Goal: Task Accomplishment & Management: Manage account settings

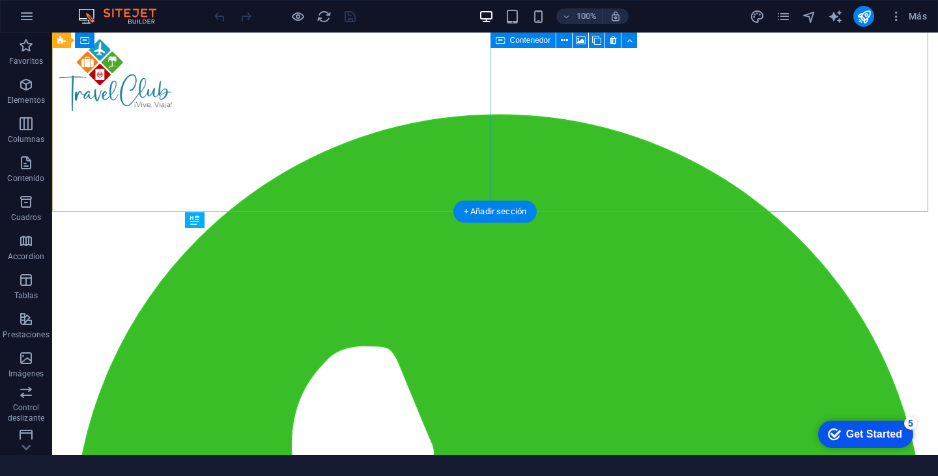
scroll to position [281, 0]
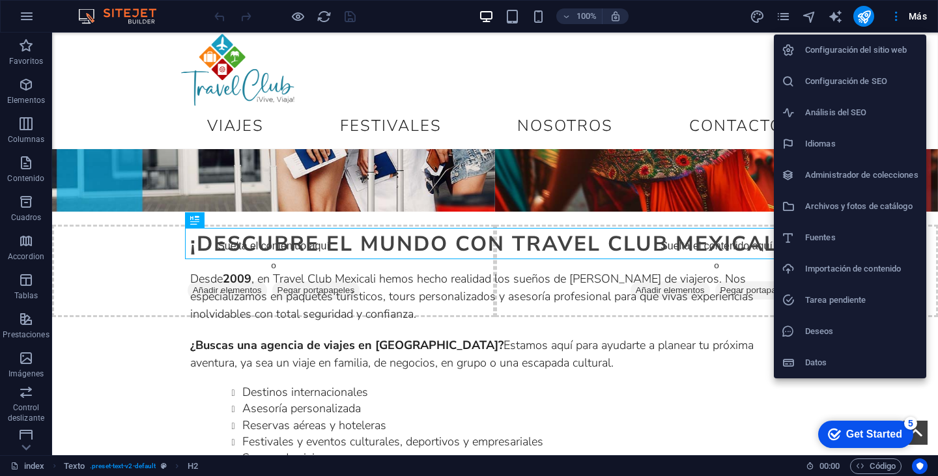
click at [856, 139] on h6 "Idiomas" at bounding box center [861, 144] width 113 height 16
select select "44"
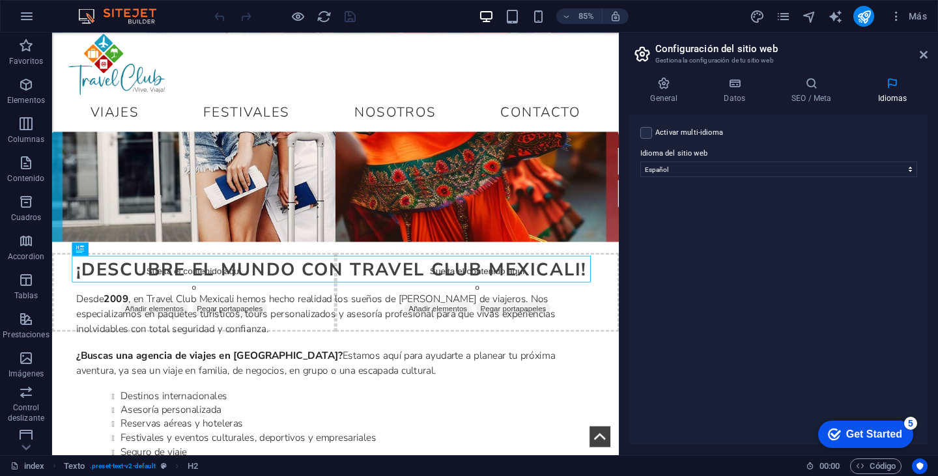
click at [677, 128] on label "Activar multi-idioma Para desactivar la opción multi-idioma, elimine todos los …" at bounding box center [689, 133] width 68 height 16
click at [0, 0] on input "Activar multi-idioma Para desactivar la opción multi-idioma, elimine todos los …" at bounding box center [0, 0] width 0 height 0
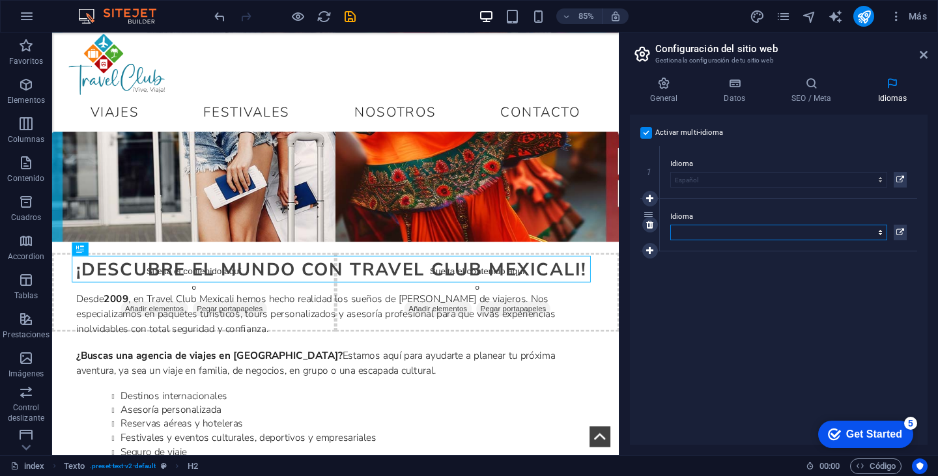
click at [759, 233] on select "Abkhazian Afar Afrikaans Akan Albanés Alemán Amharic Árabe Aragonese Armenian A…" at bounding box center [778, 233] width 217 height 16
select select "73"
click at [670, 225] on select "Abkhazian Afar Afrikaans Akan Albanés Alemán Amharic Árabe Aragonese Armenian A…" at bounding box center [778, 233] width 217 height 16
click at [777, 268] on div "Activar multi-idioma Para desactivar la opción multi-idioma, elimine todos los …" at bounding box center [779, 280] width 298 height 330
click at [848, 266] on div "Activar multi-idioma Para desactivar la opción multi-idioma, elimine todos los …" at bounding box center [779, 280] width 298 height 330
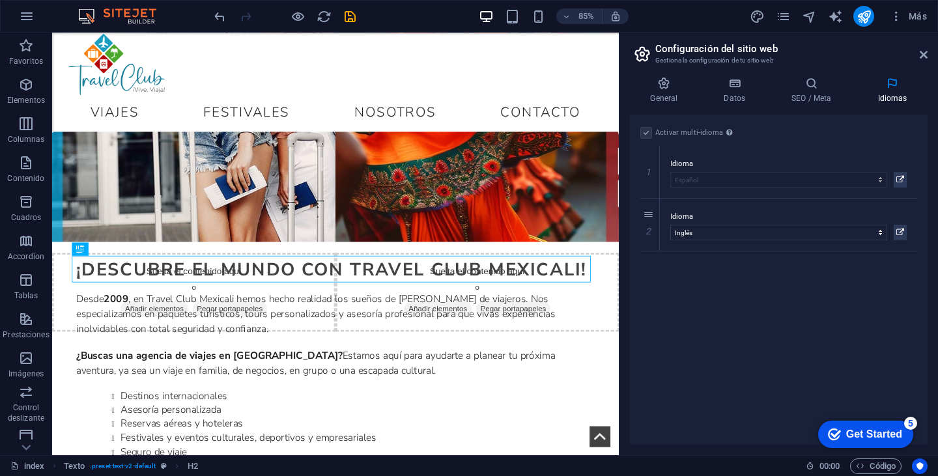
click at [826, 366] on div "Activar multi-idioma Para desactivar la opción multi-idioma, elimine todos los …" at bounding box center [779, 280] width 298 height 330
click at [903, 236] on icon at bounding box center [900, 233] width 8 height 16
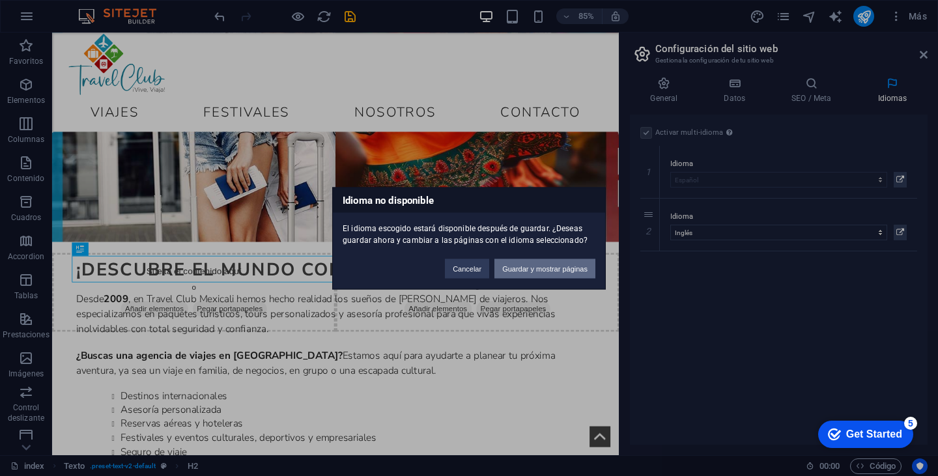
click at [523, 268] on button "Guardar y mostrar páginas" at bounding box center [544, 269] width 101 height 20
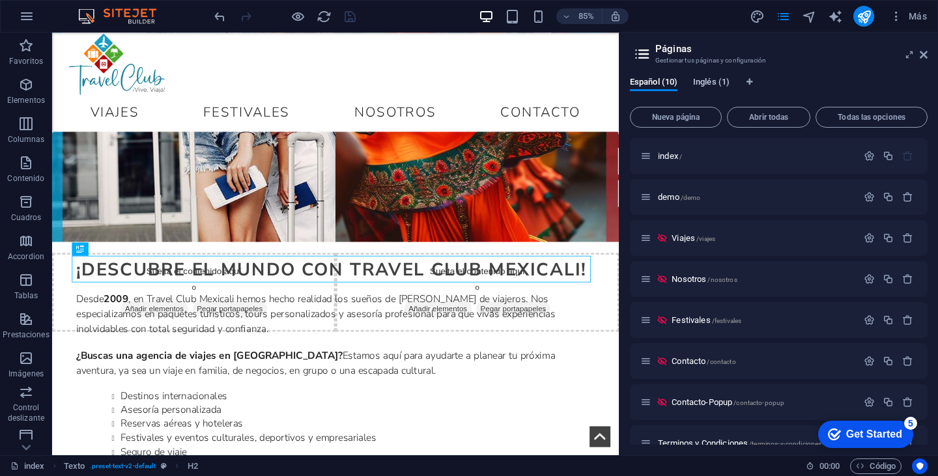
click at [712, 81] on span "Inglés (1)" at bounding box center [711, 83] width 36 height 18
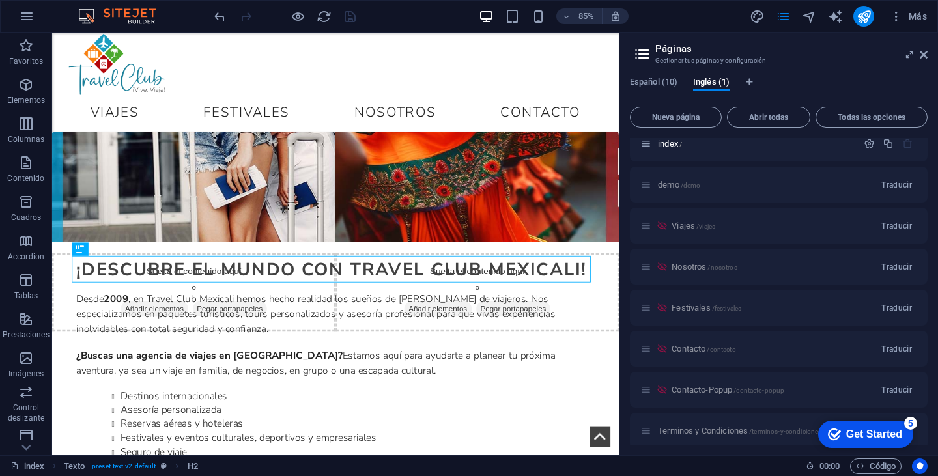
scroll to position [0, 0]
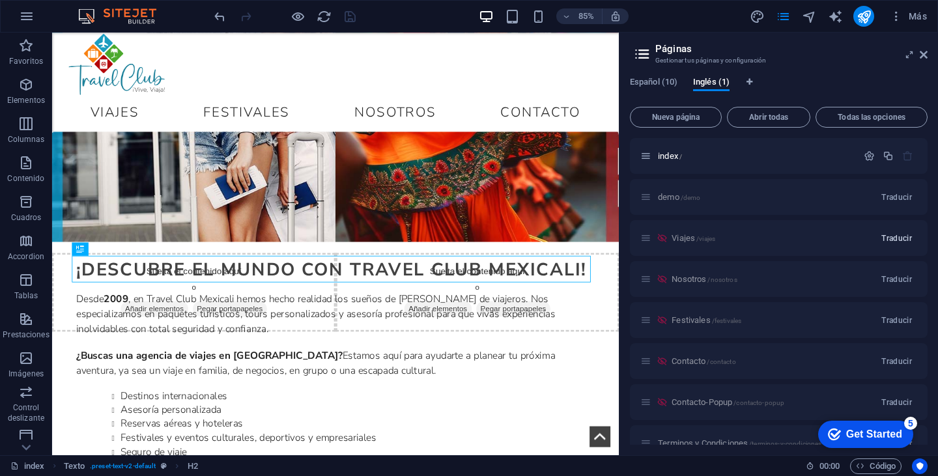
click at [894, 236] on span "Traducir" at bounding box center [896, 238] width 31 height 10
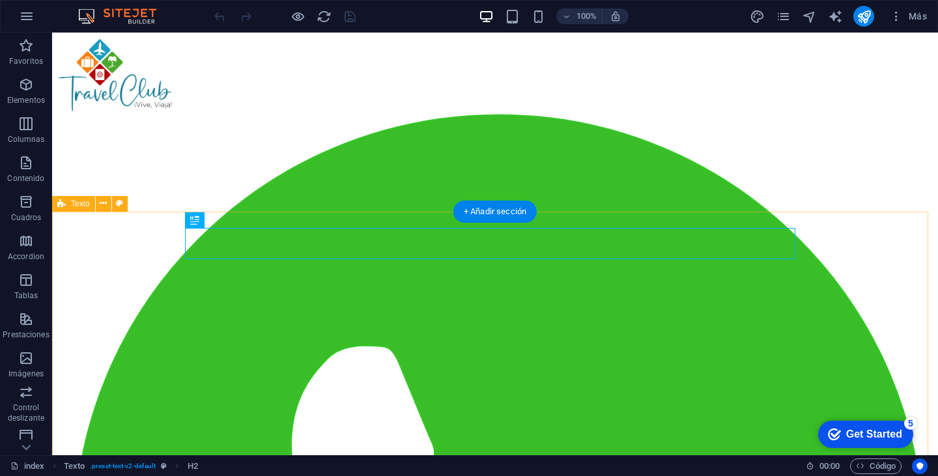
scroll to position [281, 0]
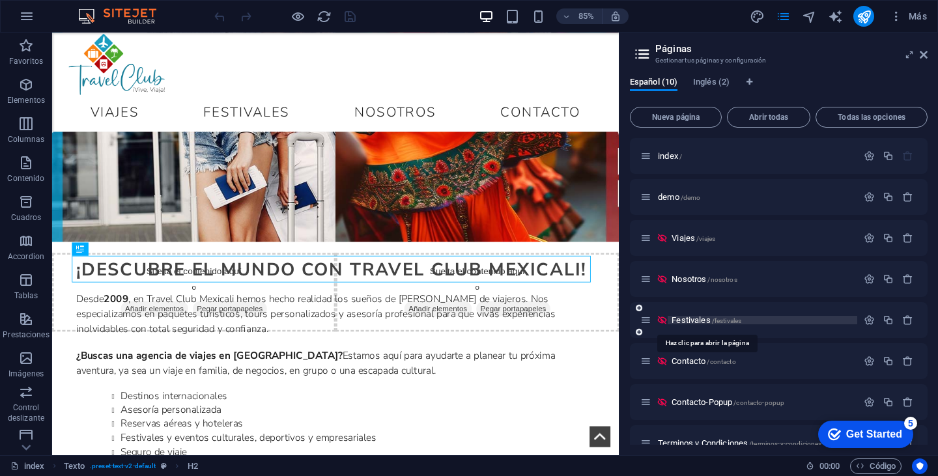
click at [692, 317] on span "Festivales /festivales" at bounding box center [707, 320] width 70 height 10
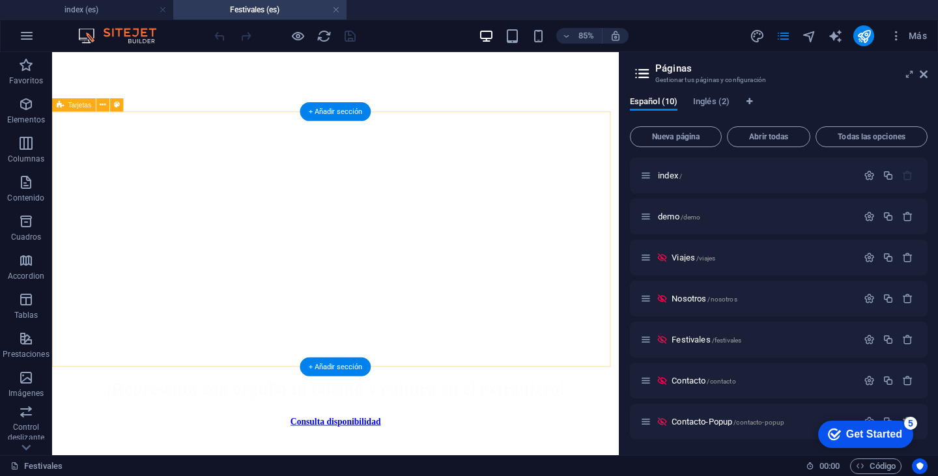
scroll to position [1433, 0]
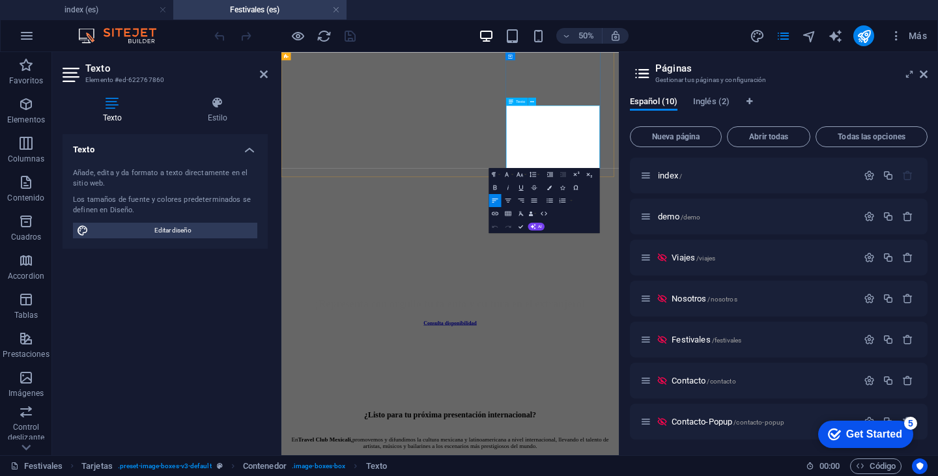
drag, startPoint x: 420, startPoint y: 454, endPoint x: 410, endPoint y: 459, distance: 11.7
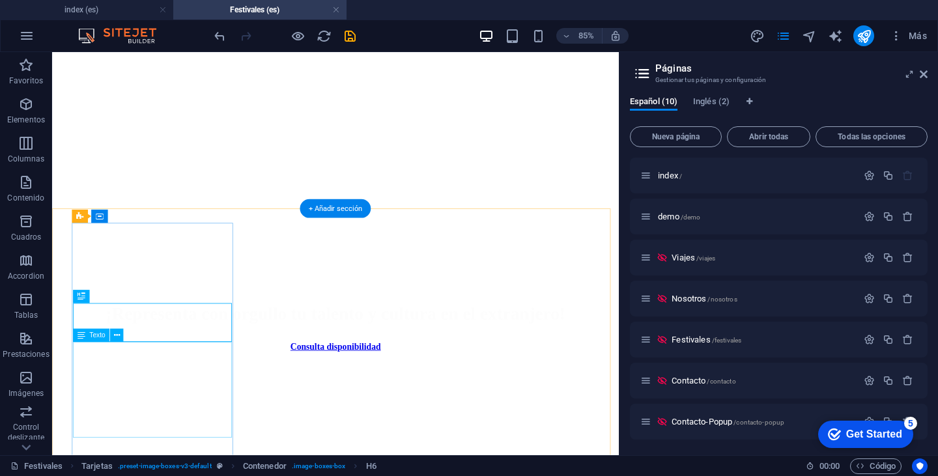
scroll to position [1498, 0]
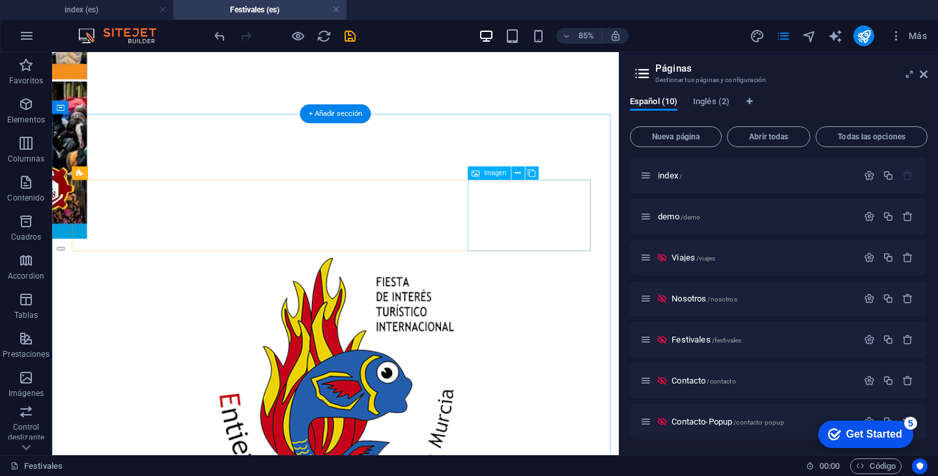
scroll to position [3434, 0]
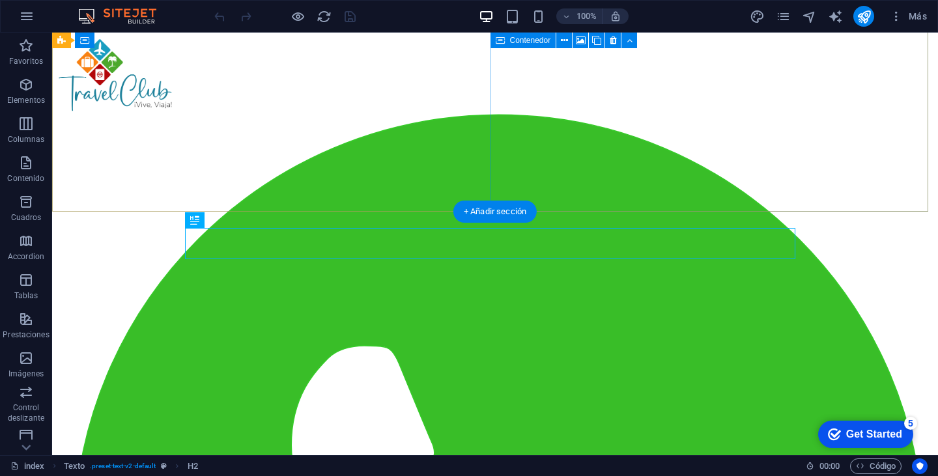
scroll to position [281, 0]
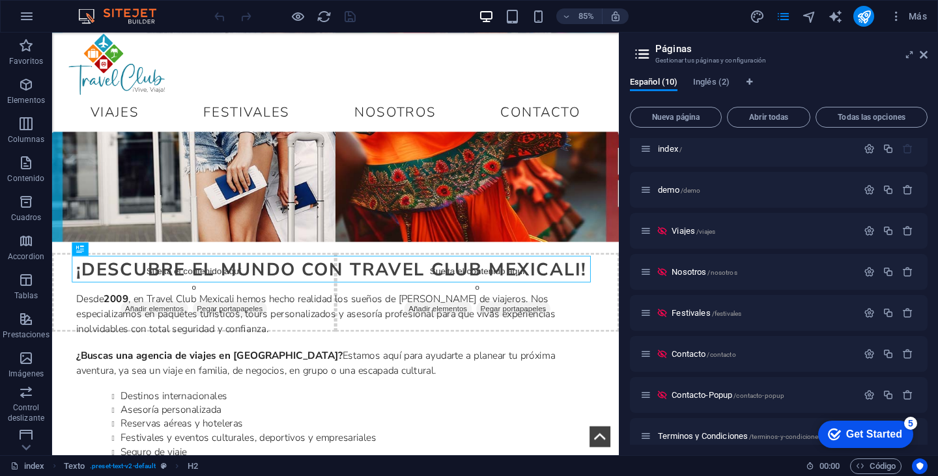
scroll to position [0, 0]
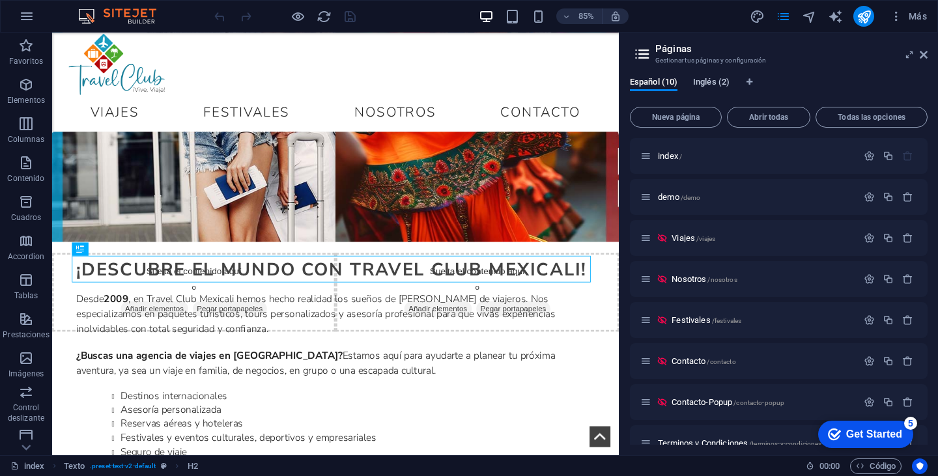
click at [724, 89] on span "Inglés (2)" at bounding box center [711, 83] width 36 height 18
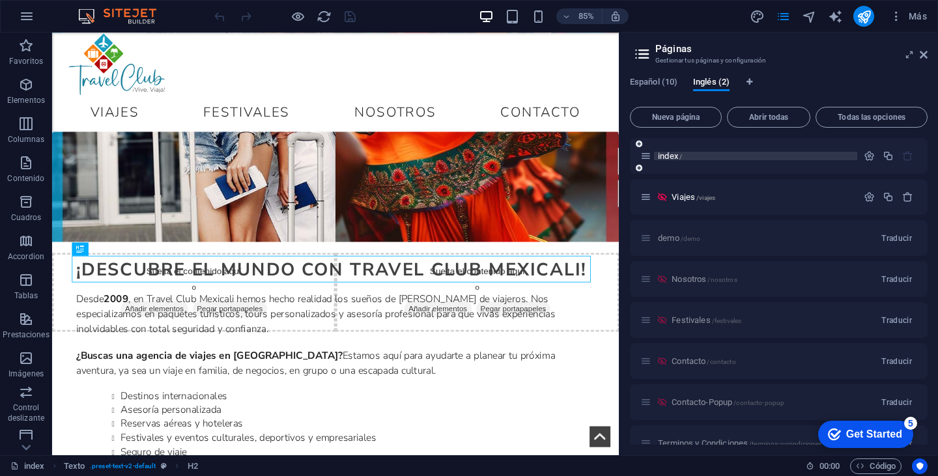
click at [665, 159] on span "index /" at bounding box center [670, 156] width 24 height 10
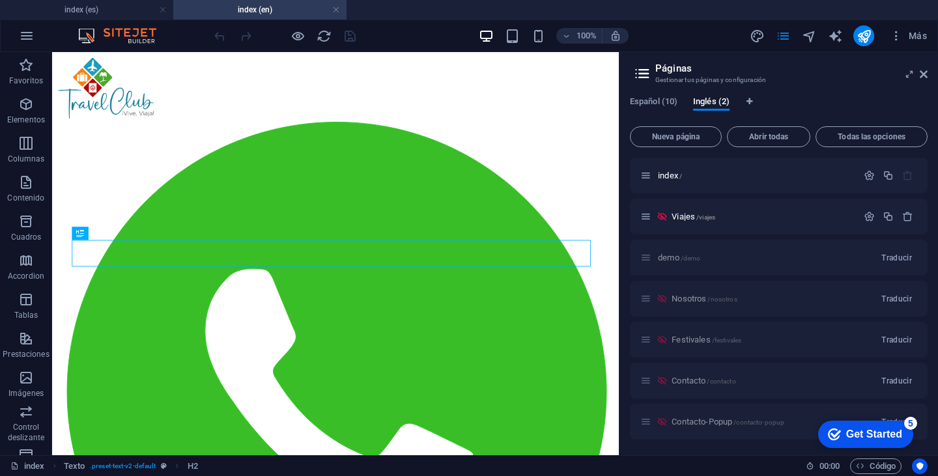
scroll to position [302, 0]
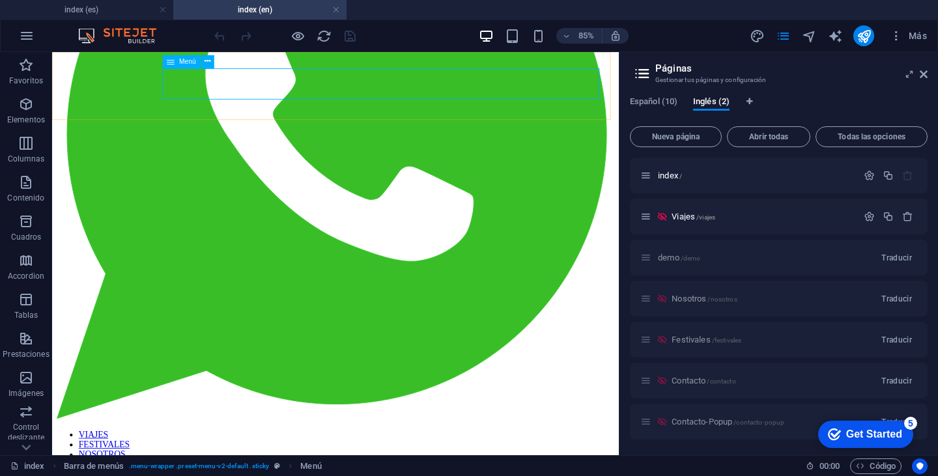
click at [187, 64] on span "Menú" at bounding box center [187, 62] width 17 height 7
select select "2"
select select
select select "4"
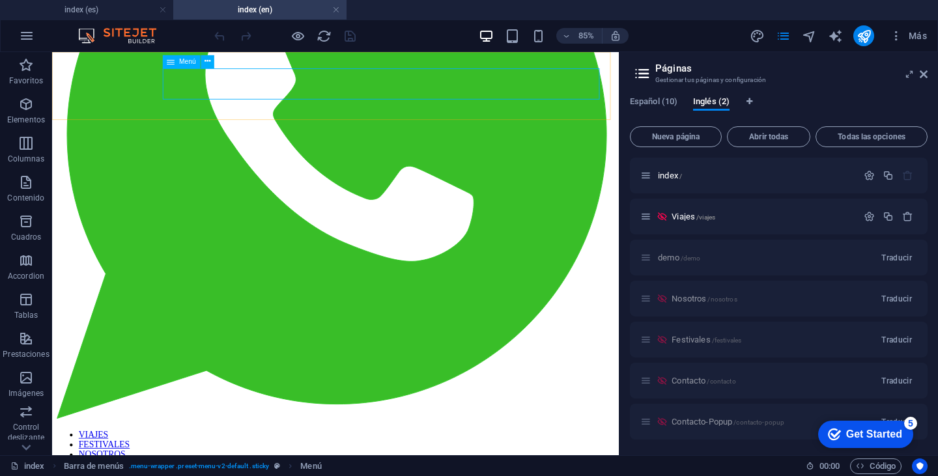
select select
select select "3"
select select
select select "5"
select select
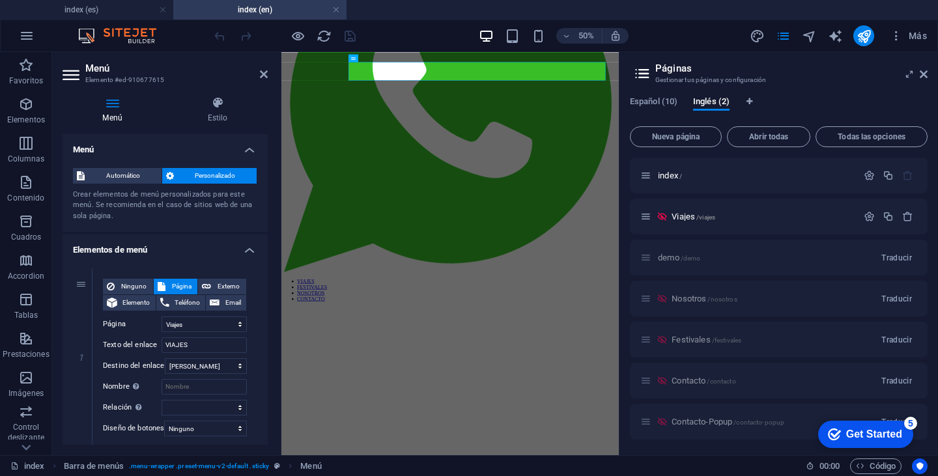
click at [187, 64] on h2 "Menú" at bounding box center [176, 69] width 182 height 12
drag, startPoint x: 191, startPoint y: 347, endPoint x: 150, endPoint y: 349, distance: 41.1
click at [150, 349] on div "Texto del enlace VIAJES" at bounding box center [175, 345] width 144 height 16
type input "TRAVELS"
select select
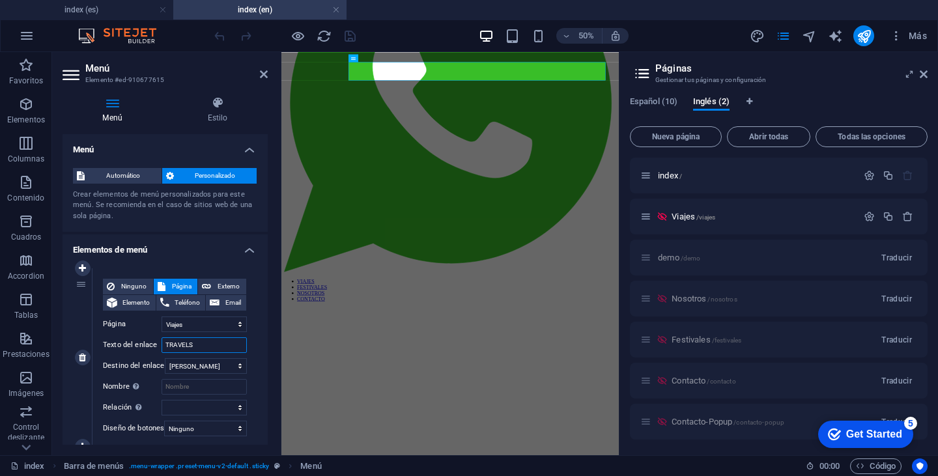
select select
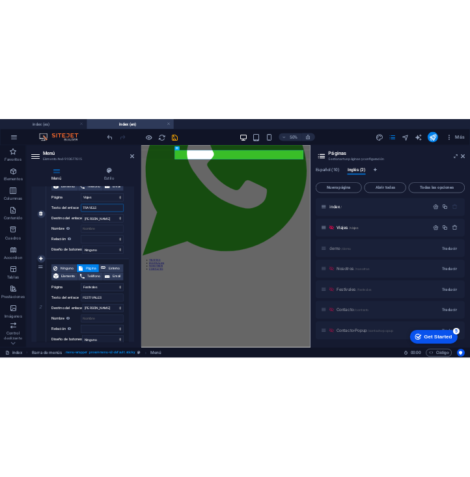
scroll to position [195, 0]
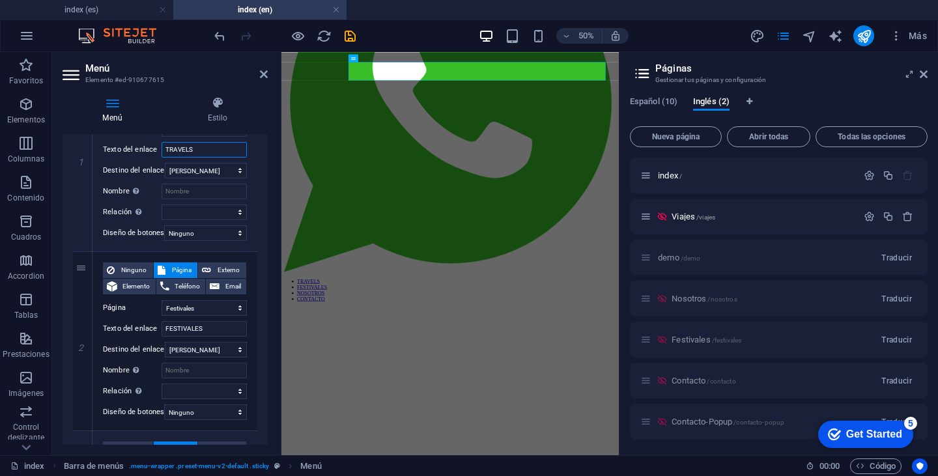
type input "TRAVELS"
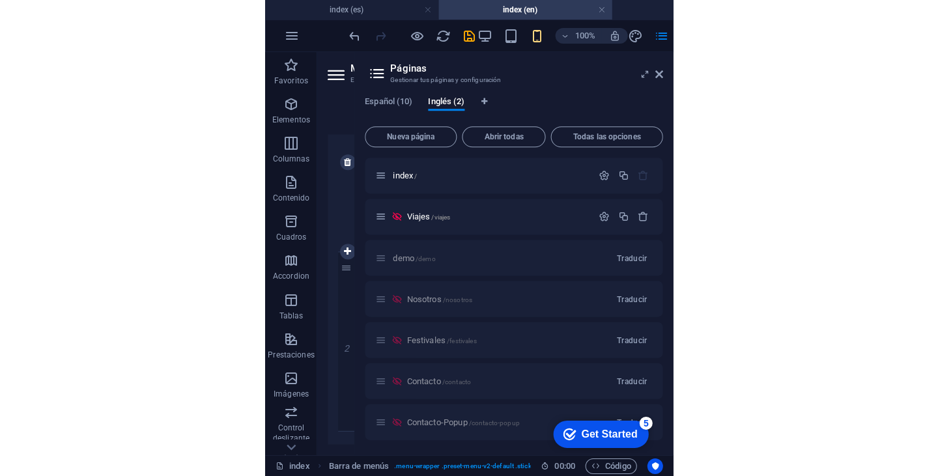
scroll to position [0, 0]
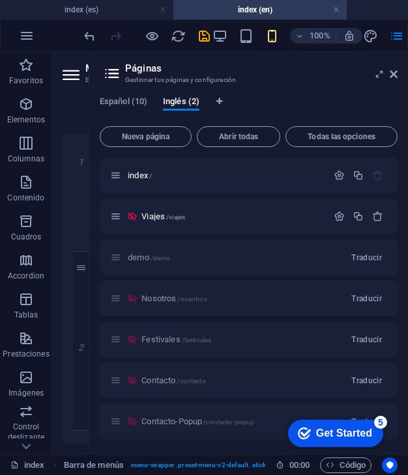
click at [276, 196] on div "index / Viajes /viajes demo /demo Traducir Nosotros /nosotros Traducir Festival…" at bounding box center [249, 360] width 298 height 405
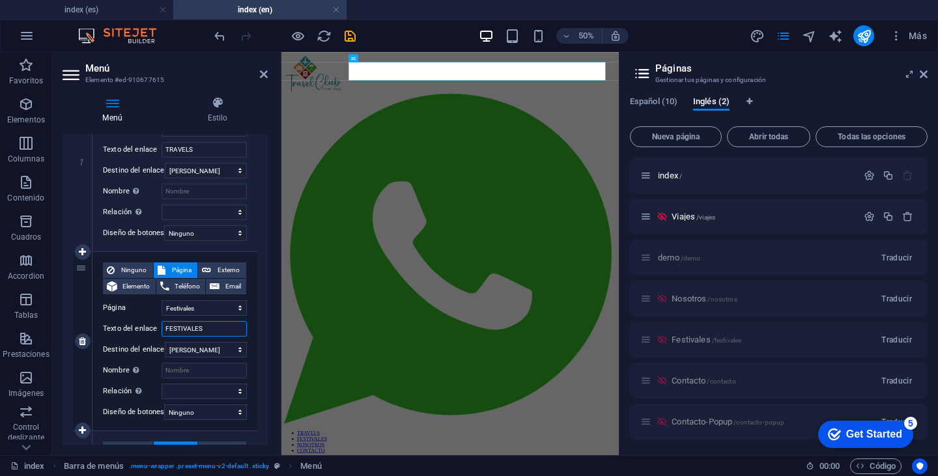
click at [196, 328] on input "FESTIVALES" at bounding box center [204, 329] width 85 height 16
click at [208, 326] on input "FESTIVALES" at bounding box center [204, 329] width 85 height 16
type input "FESTIVALS"
select select
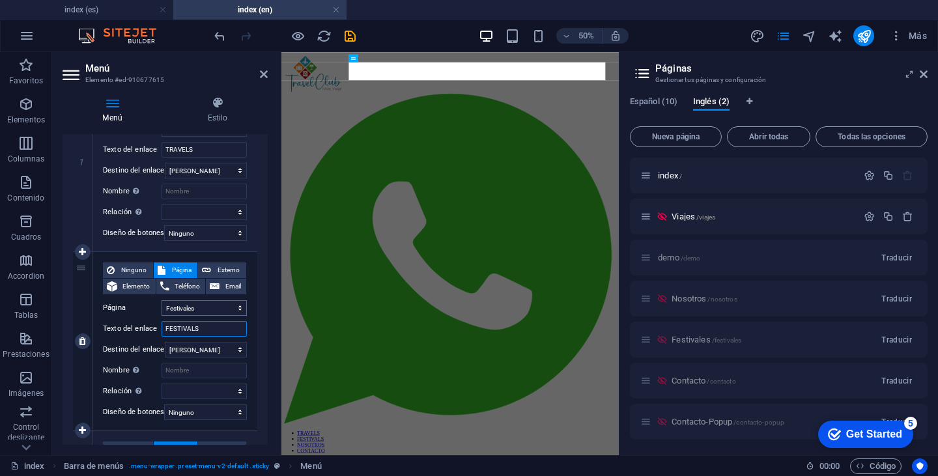
select select
type input "FESTIVALS"
drag, startPoint x: 160, startPoint y: 147, endPoint x: 70, endPoint y: 147, distance: 90.5
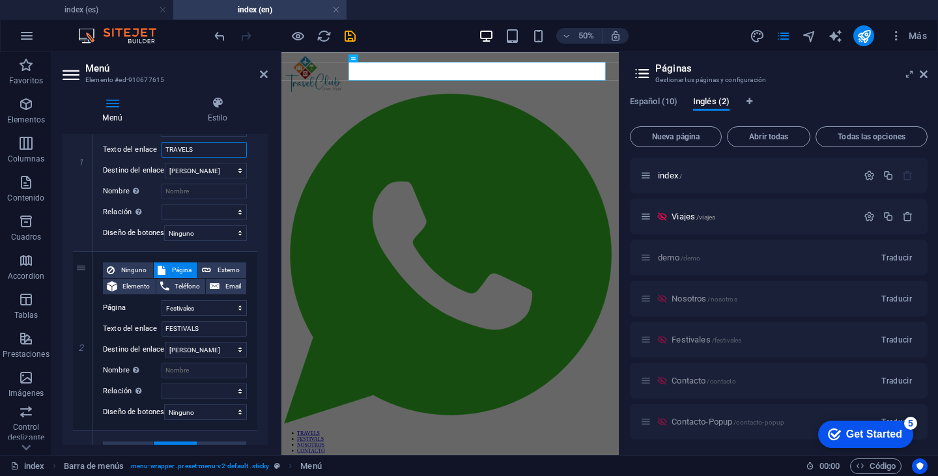
click at [75, 148] on div "1 Ninguno Página Externo Elemento Teléfono Email Página index demo Viajes Nosot…" at bounding box center [165, 162] width 184 height 179
type input "TRIPS"
select select
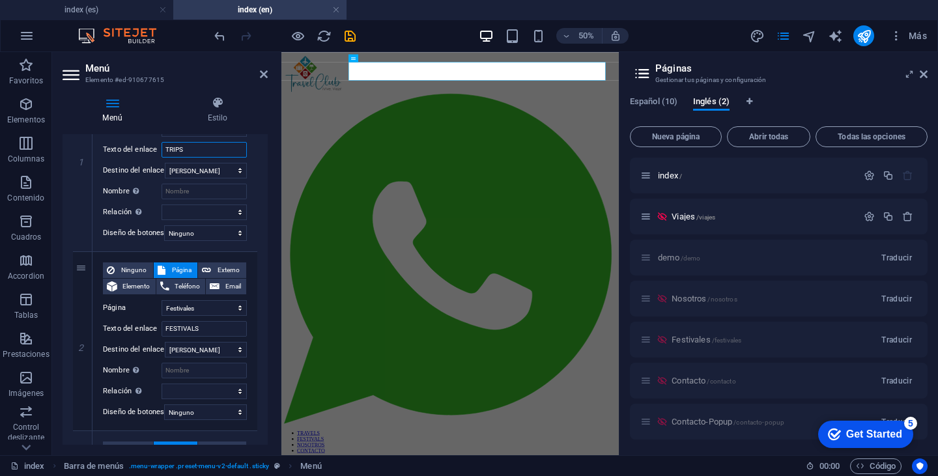
select select
type input "TRIPS"
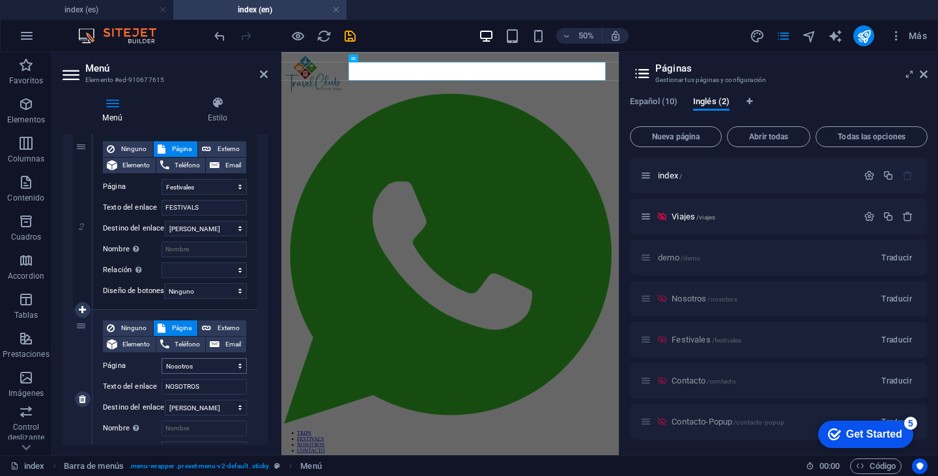
scroll to position [326, 0]
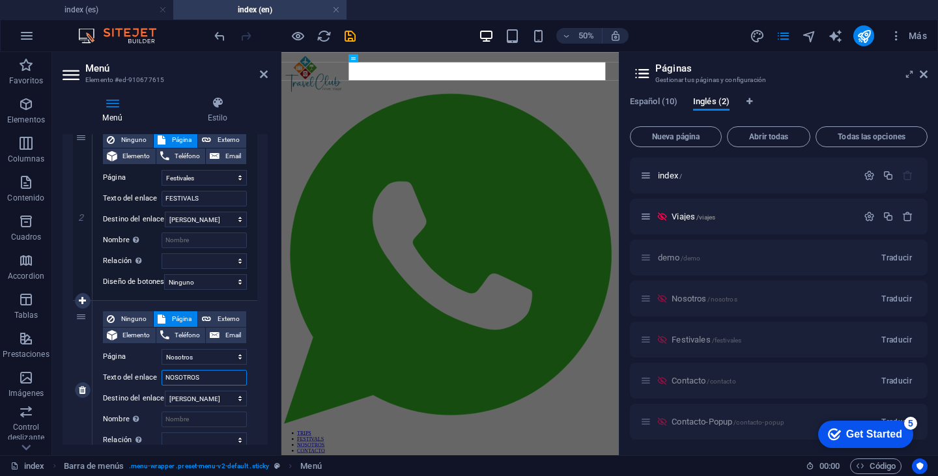
drag, startPoint x: 208, startPoint y: 375, endPoint x: 90, endPoint y: 358, distance: 119.7
click at [116, 368] on div "Ninguno Página Externo Elemento Teléfono Email Página index demo Viajes Nosotro…" at bounding box center [175, 379] width 144 height 137
type input "ABOUT US"
select select
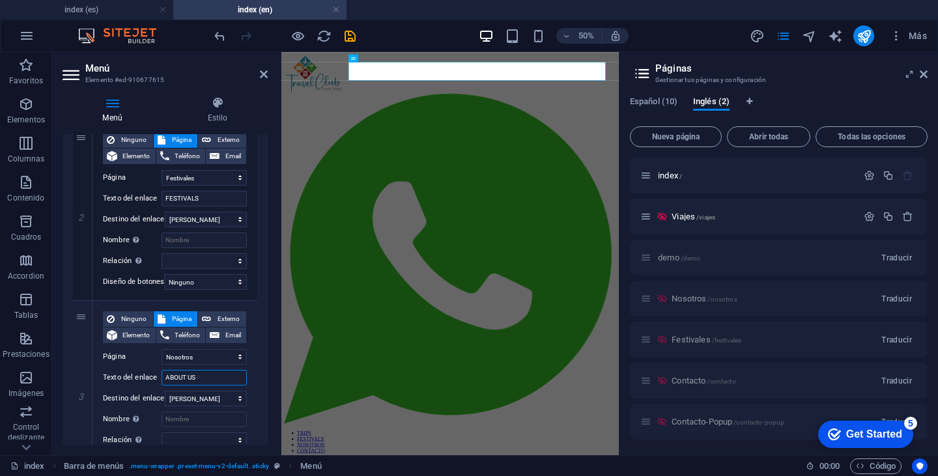
select select
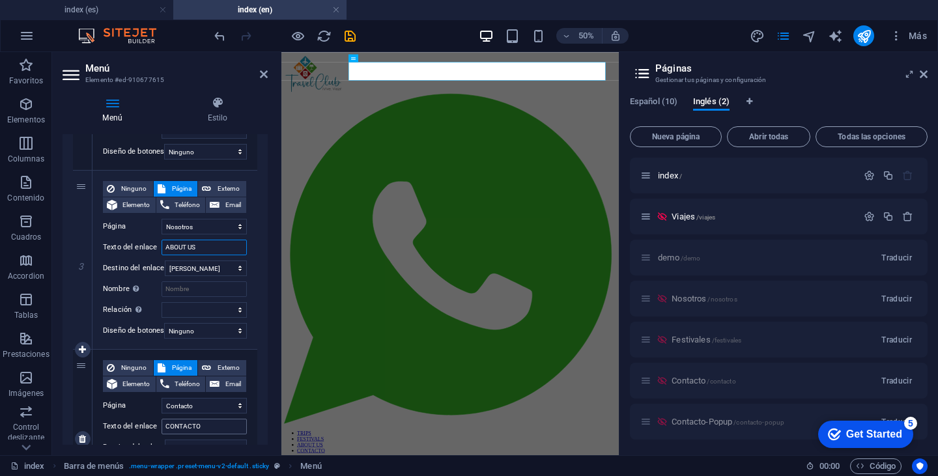
type input "ABOUT US"
click at [206, 427] on input "CONTACTO" at bounding box center [204, 427] width 85 height 16
type input "CONTACTO]]\"
select select
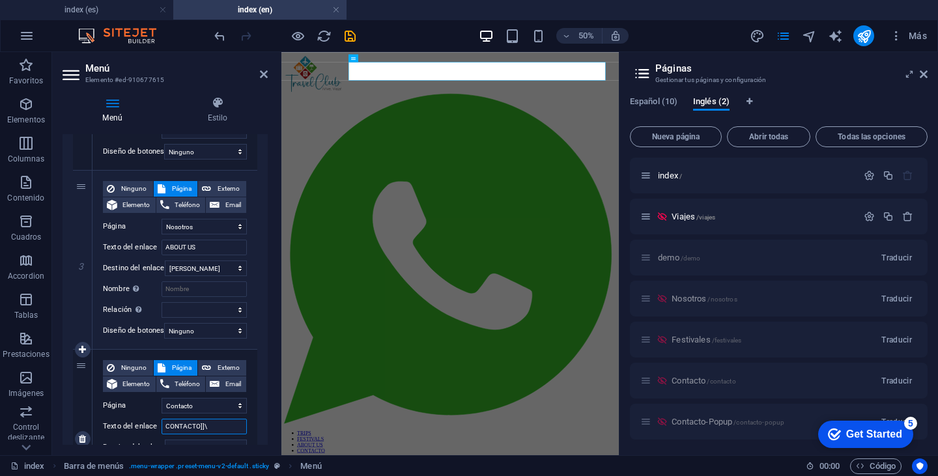
select select
type input "CONTACT"
select select
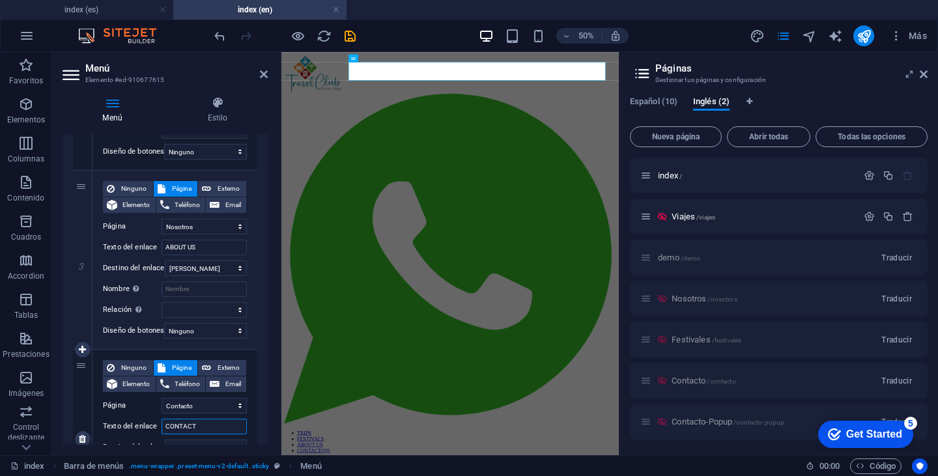
select select
type input "CONTACT US"
select select
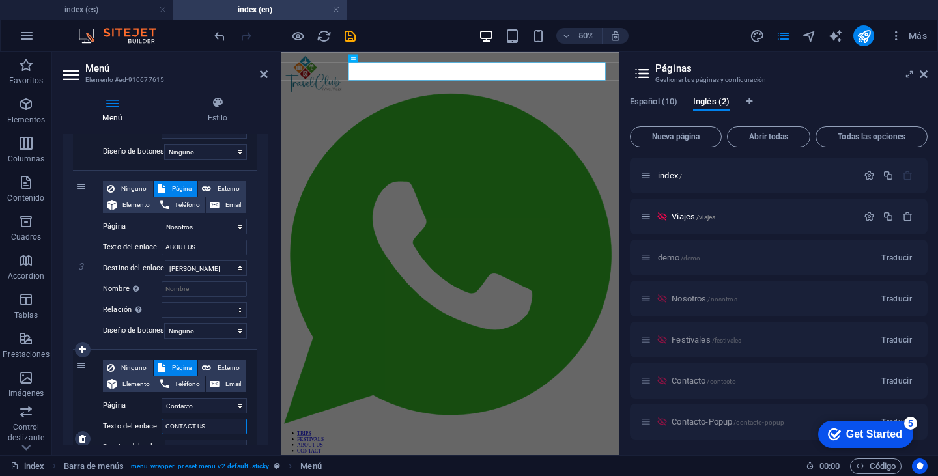
select select
type input "CONTACT US"
click at [868, 38] on icon "publish" at bounding box center [863, 36] width 15 height 15
